Goal: Navigation & Orientation: Find specific page/section

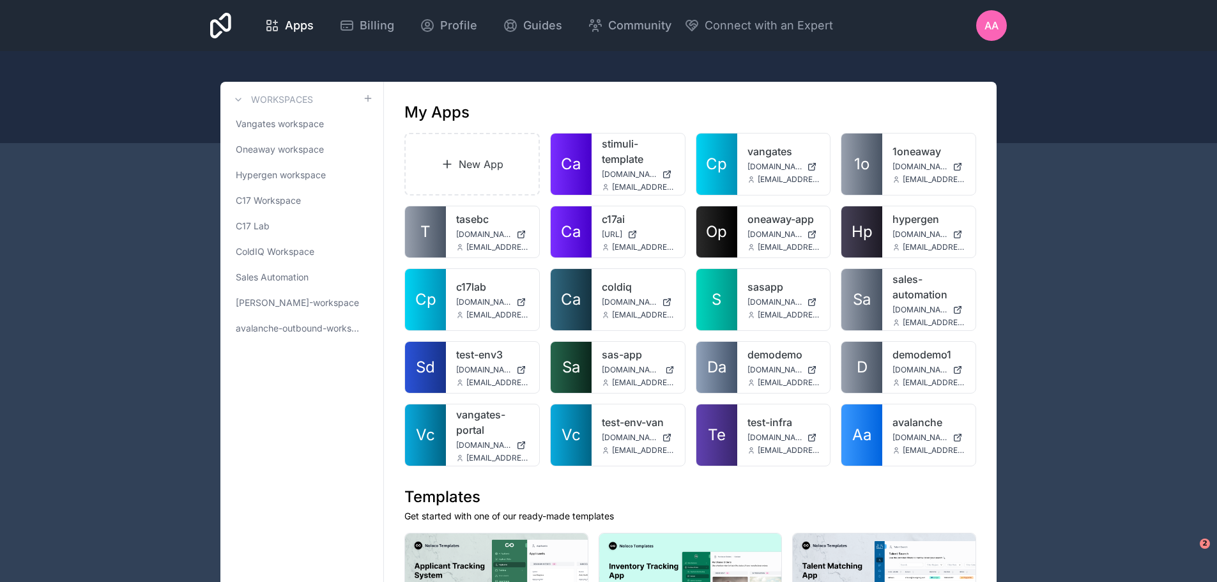
click at [261, 229] on span "C17 Lab" at bounding box center [253, 226] width 34 height 13
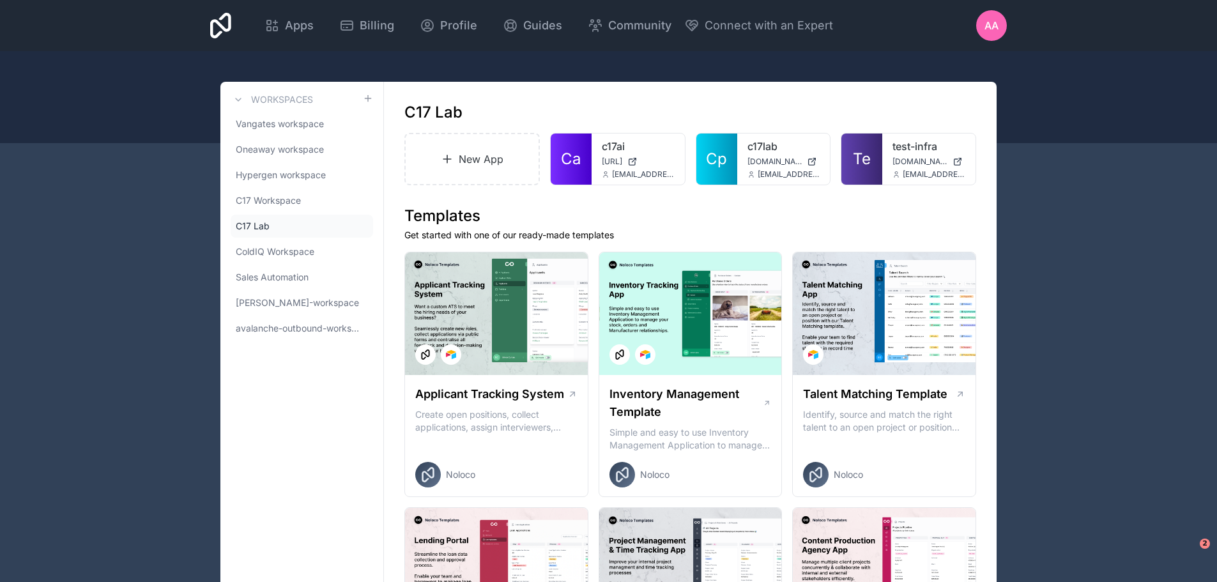
click at [911, 167] on div "test-infra [DOMAIN_NAME] [EMAIL_ADDRESS][DOMAIN_NAME]" at bounding box center [929, 159] width 93 height 51
click at [884, 157] on div "test-infra [DOMAIN_NAME] [EMAIL_ADDRESS][DOMAIN_NAME]" at bounding box center [929, 159] width 93 height 51
click at [875, 155] on link "Te" at bounding box center [862, 159] width 41 height 51
